Goal: Task Accomplishment & Management: Manage account settings

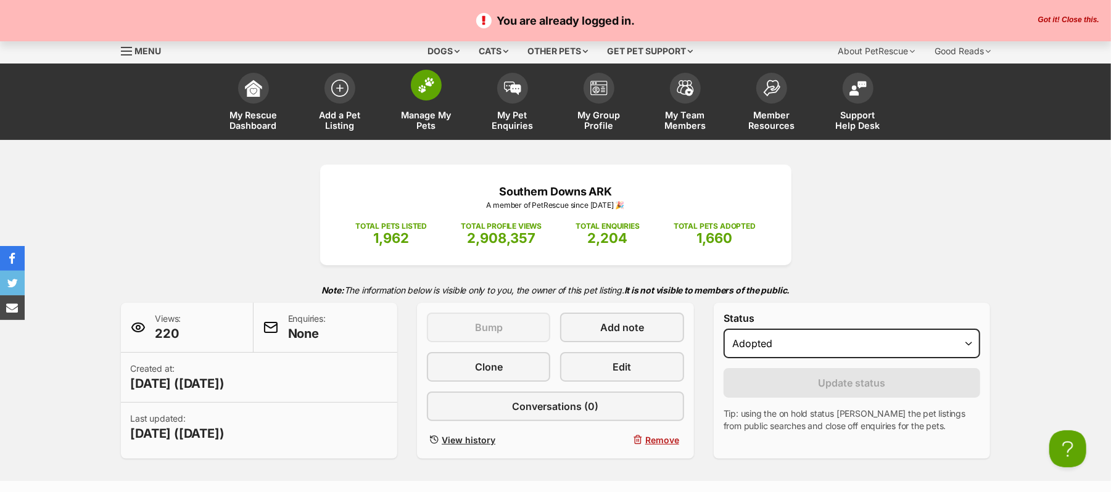
click at [431, 91] on img at bounding box center [426, 85] width 17 height 16
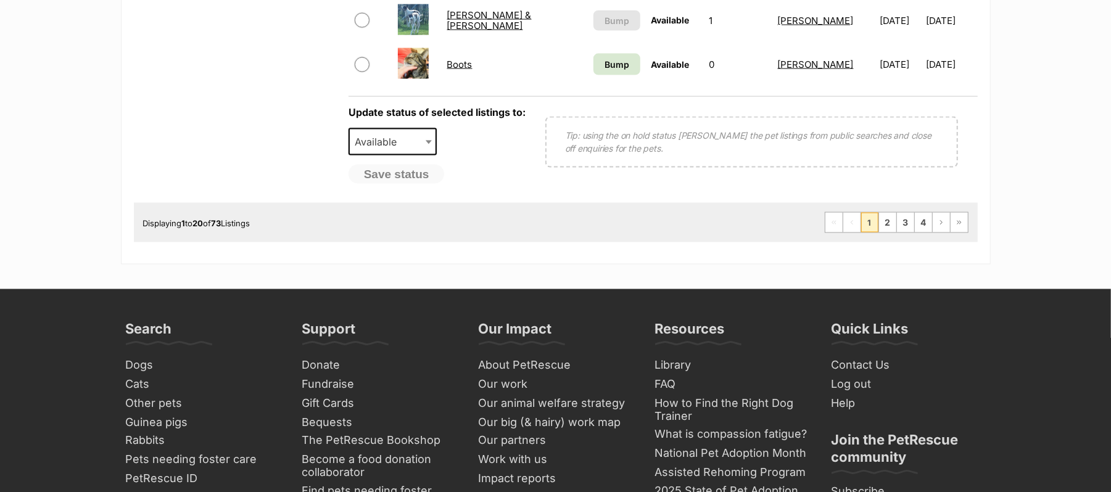
scroll to position [1234, 0]
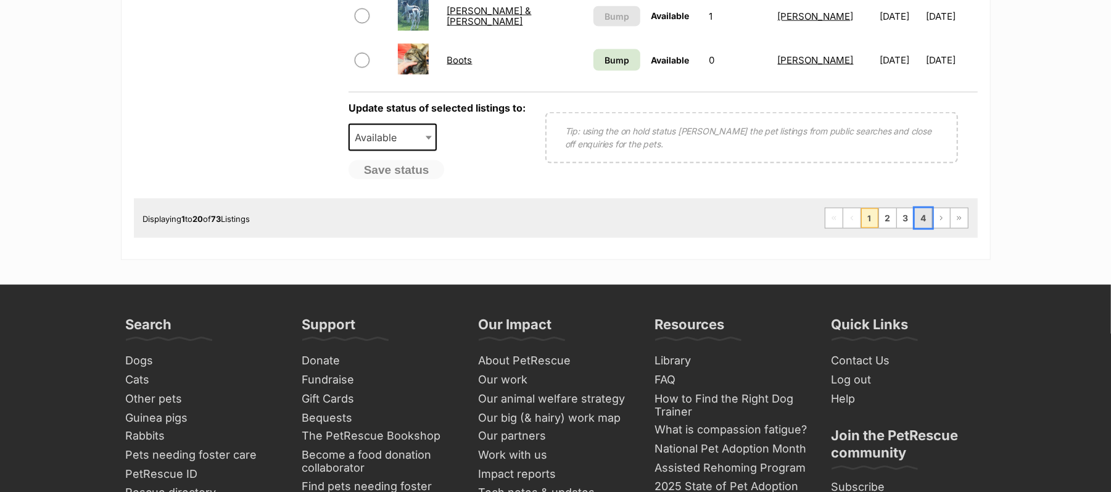
click at [915, 228] on link "4" at bounding box center [923, 219] width 17 height 20
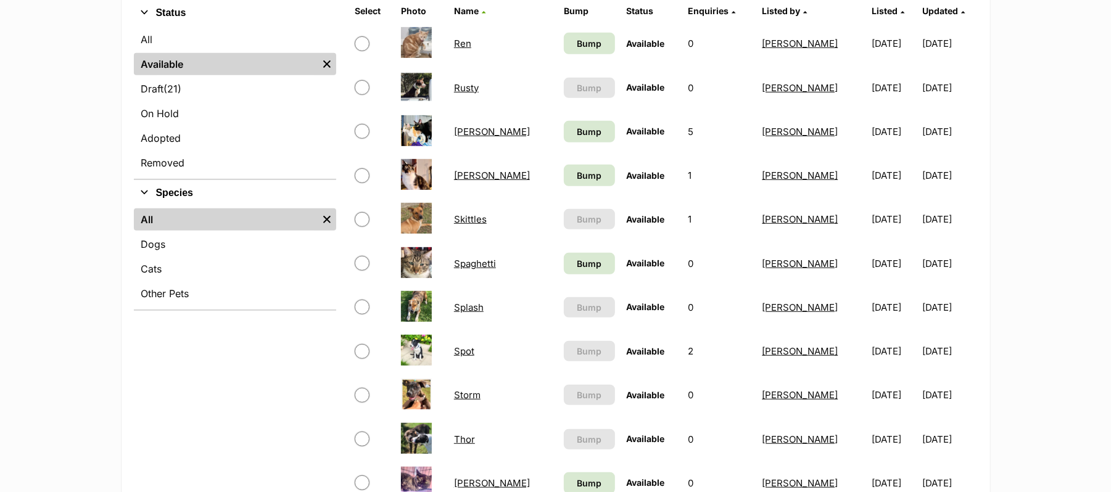
scroll to position [411, 0]
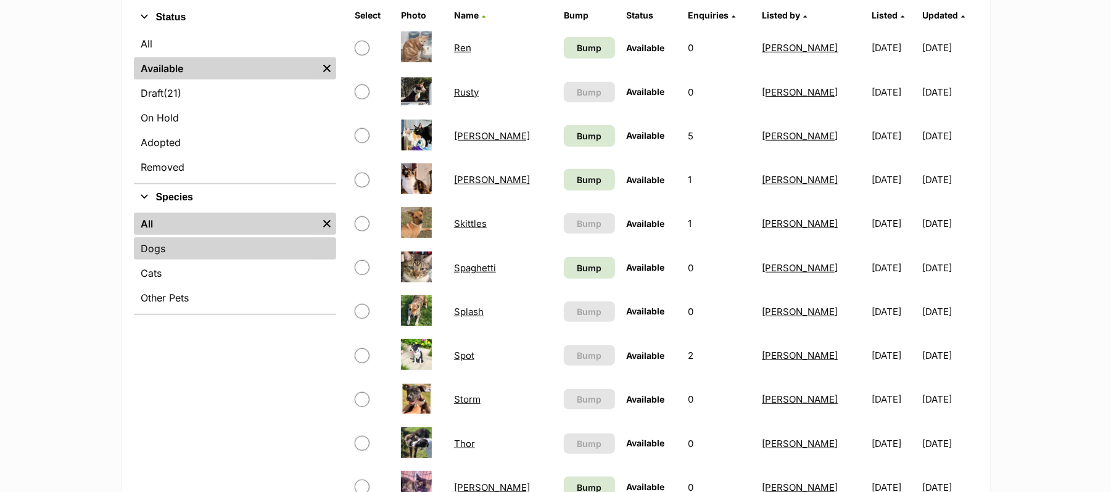
click at [161, 260] on link "Dogs" at bounding box center [235, 249] width 202 height 22
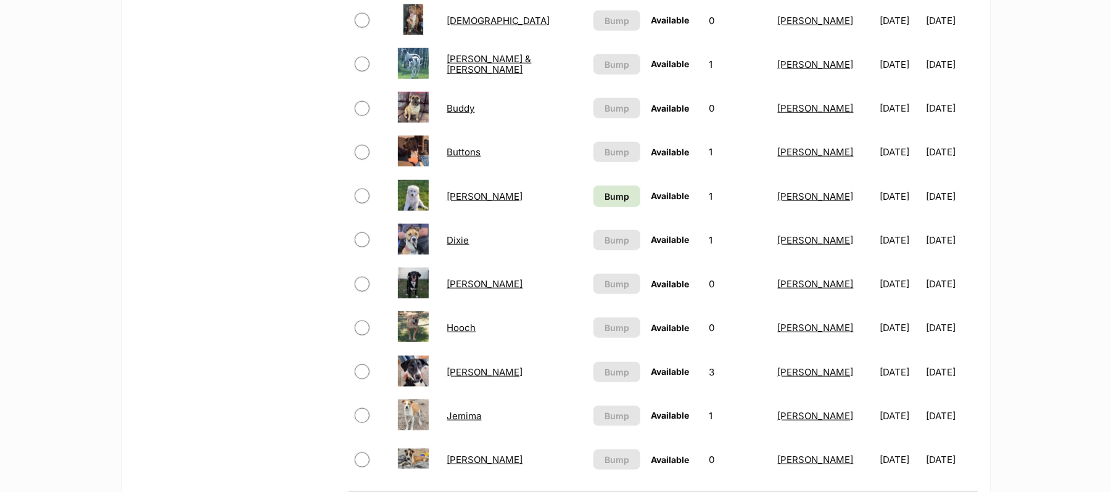
scroll to position [823, 0]
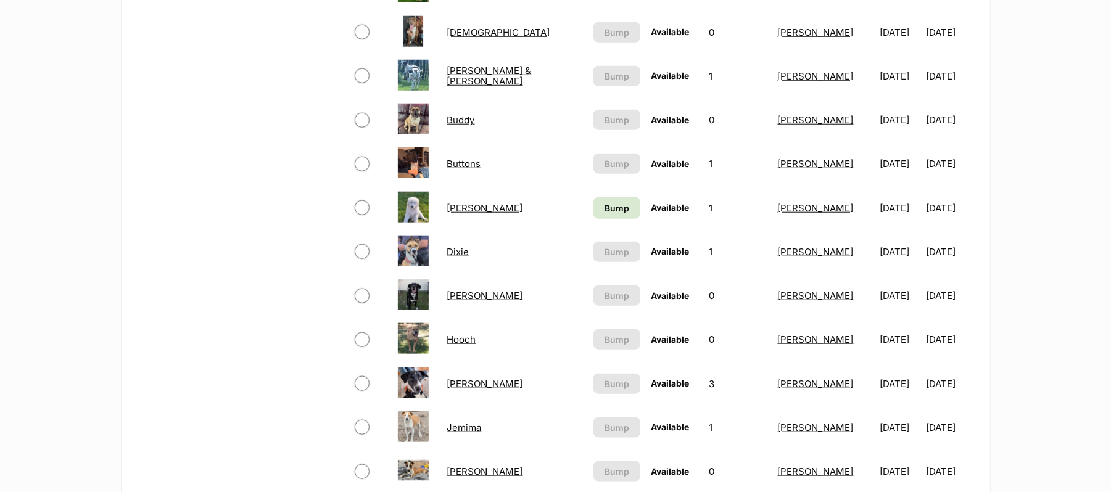
click at [500, 87] on link "Bonnie & Cindy" at bounding box center [489, 76] width 85 height 22
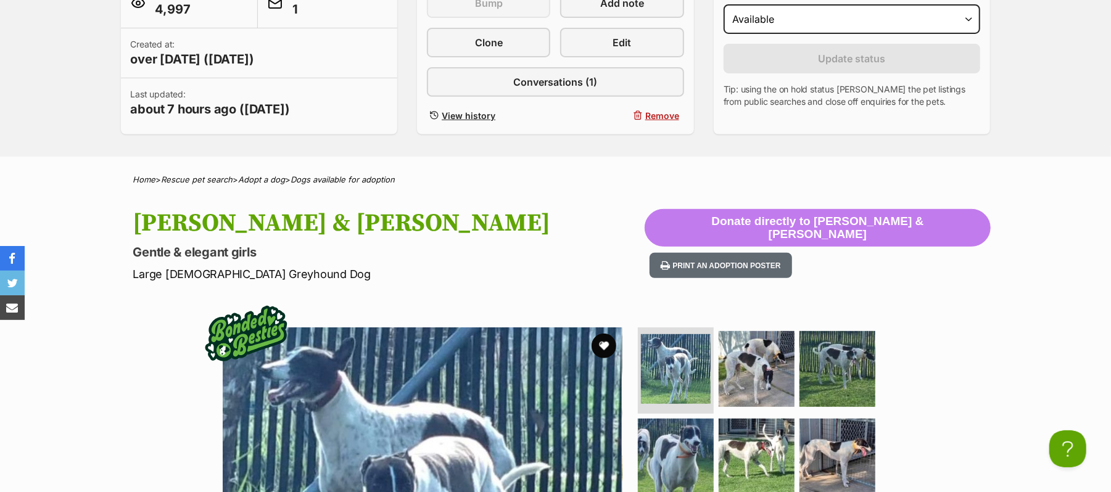
scroll to position [329, 0]
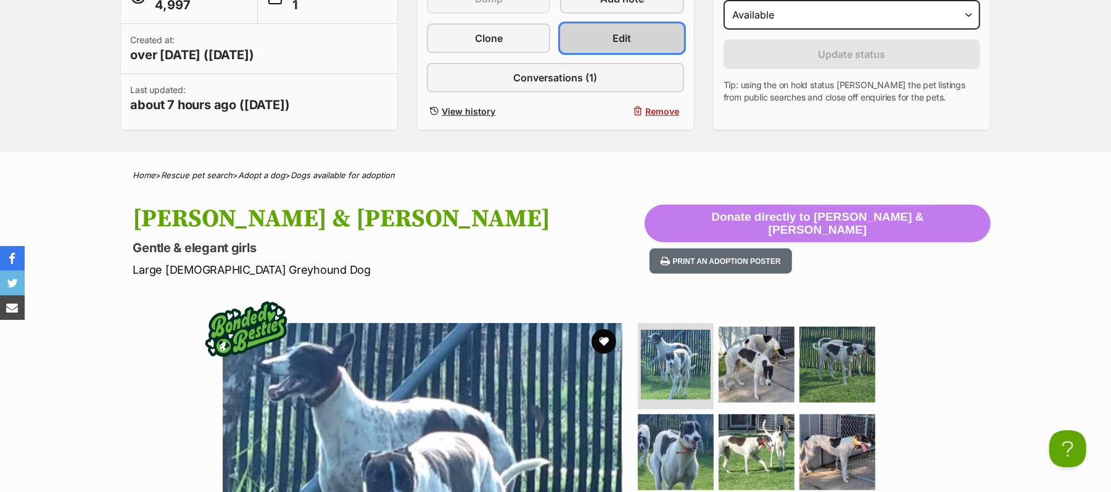
click at [628, 46] on span "Edit" at bounding box center [622, 38] width 19 height 15
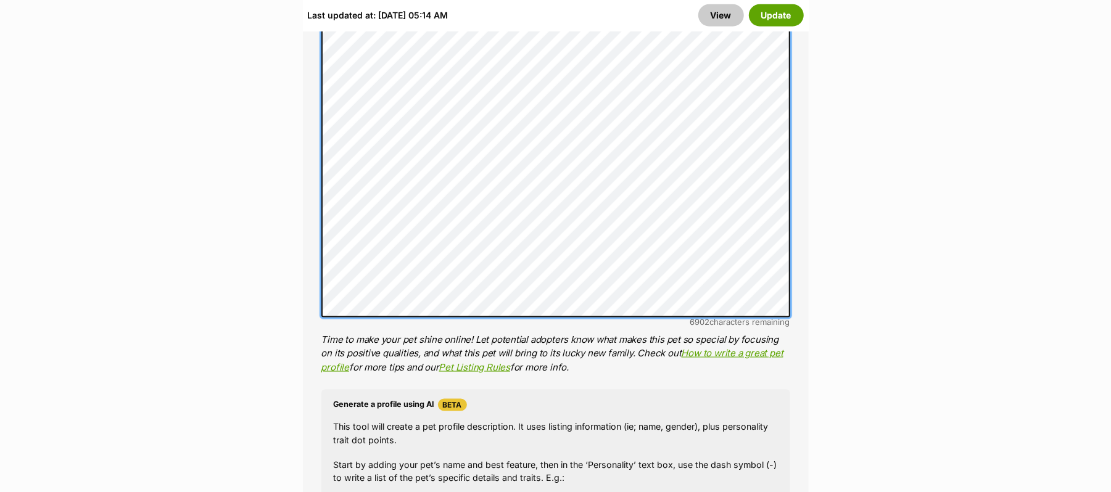
scroll to position [1069, 0]
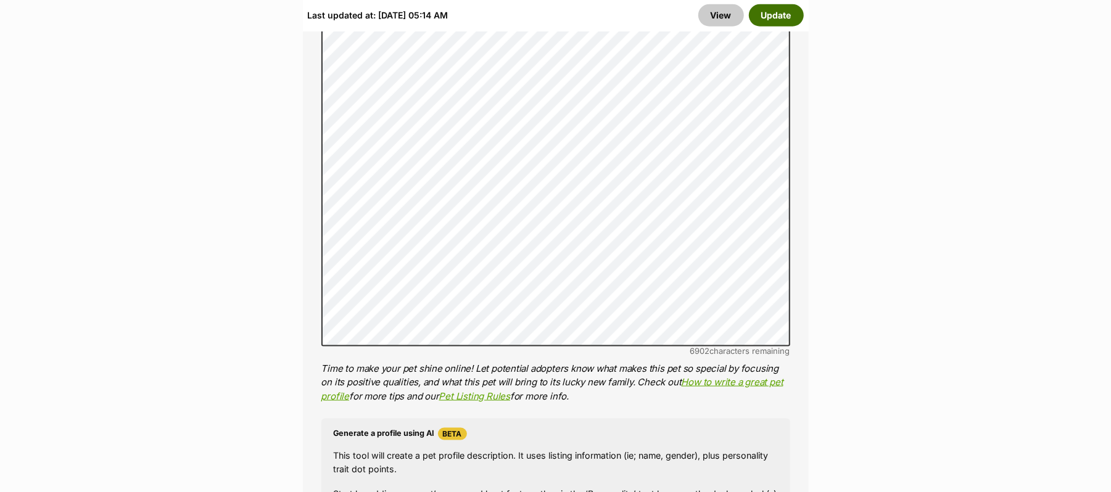
click at [761, 22] on button "Update" at bounding box center [776, 15] width 55 height 22
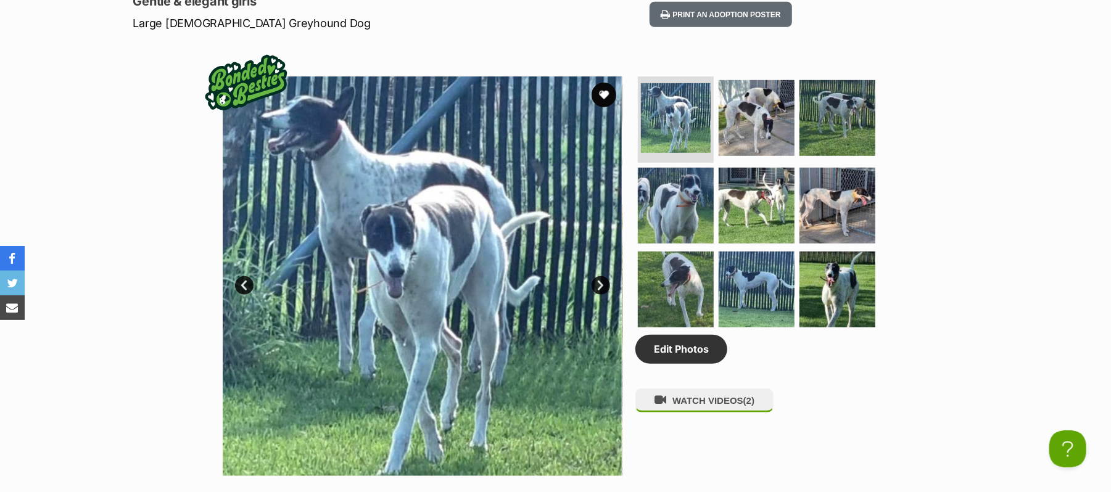
scroll to position [494, 0]
